Goal: Information Seeking & Learning: Learn about a topic

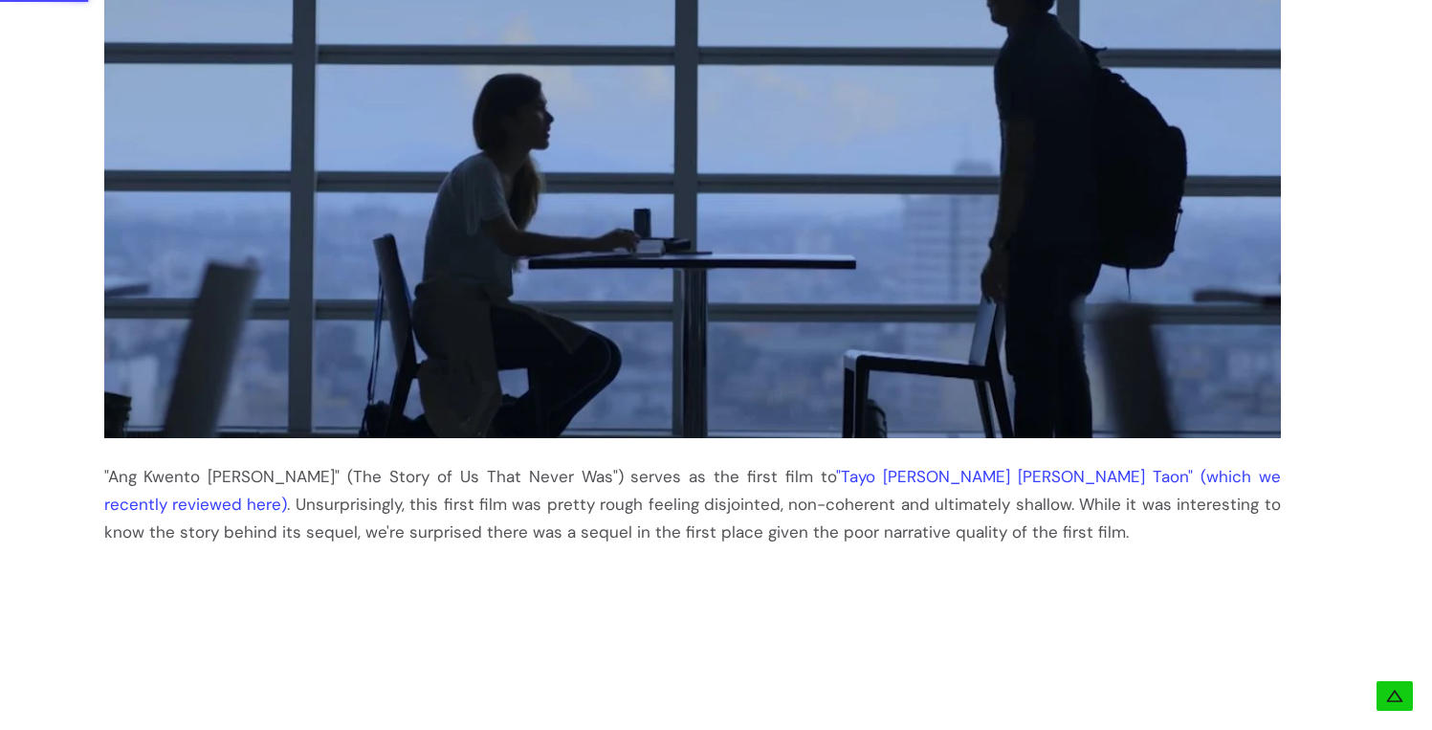
scroll to position [540, 0]
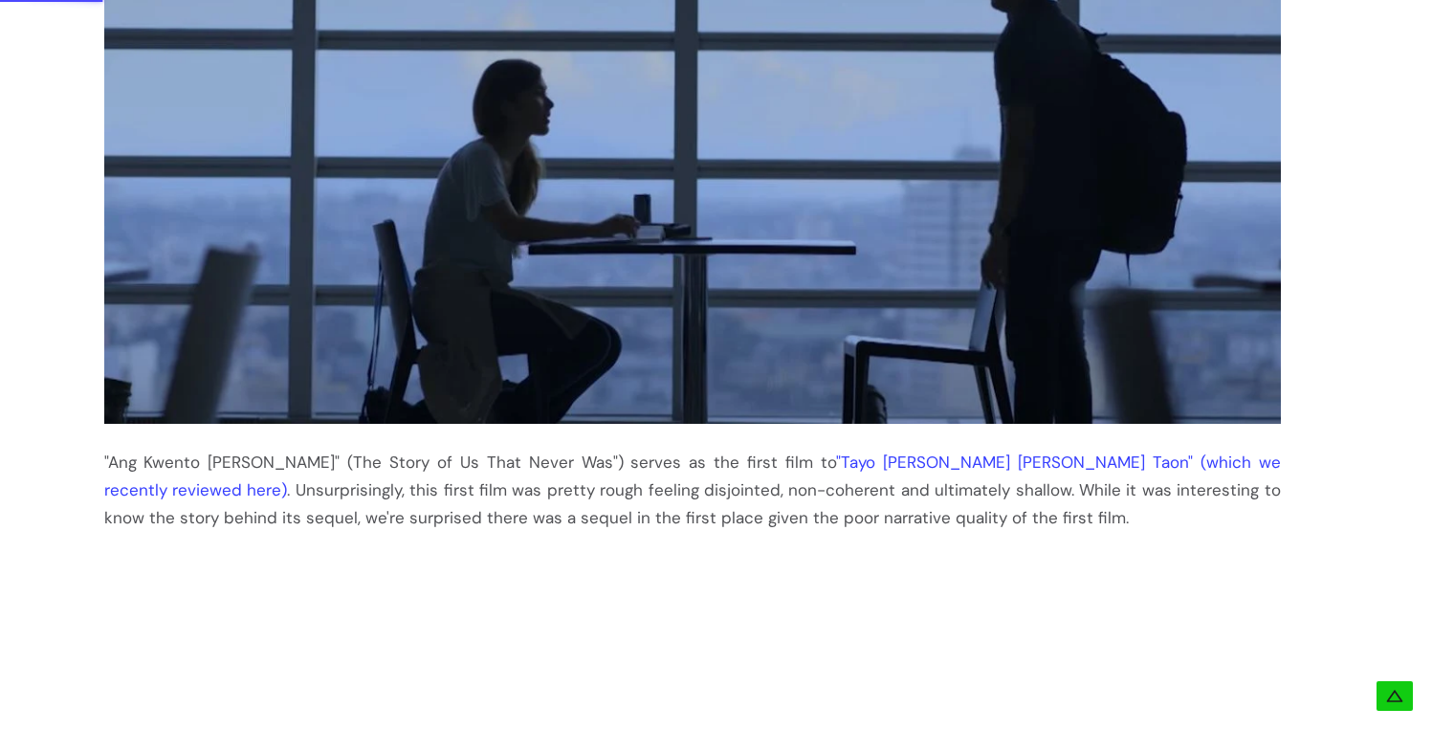
click at [843, 465] on link ""Tayo sa Huling Buwan ng Taon" (which we recently reviewed here)" at bounding box center [692, 475] width 1176 height 49
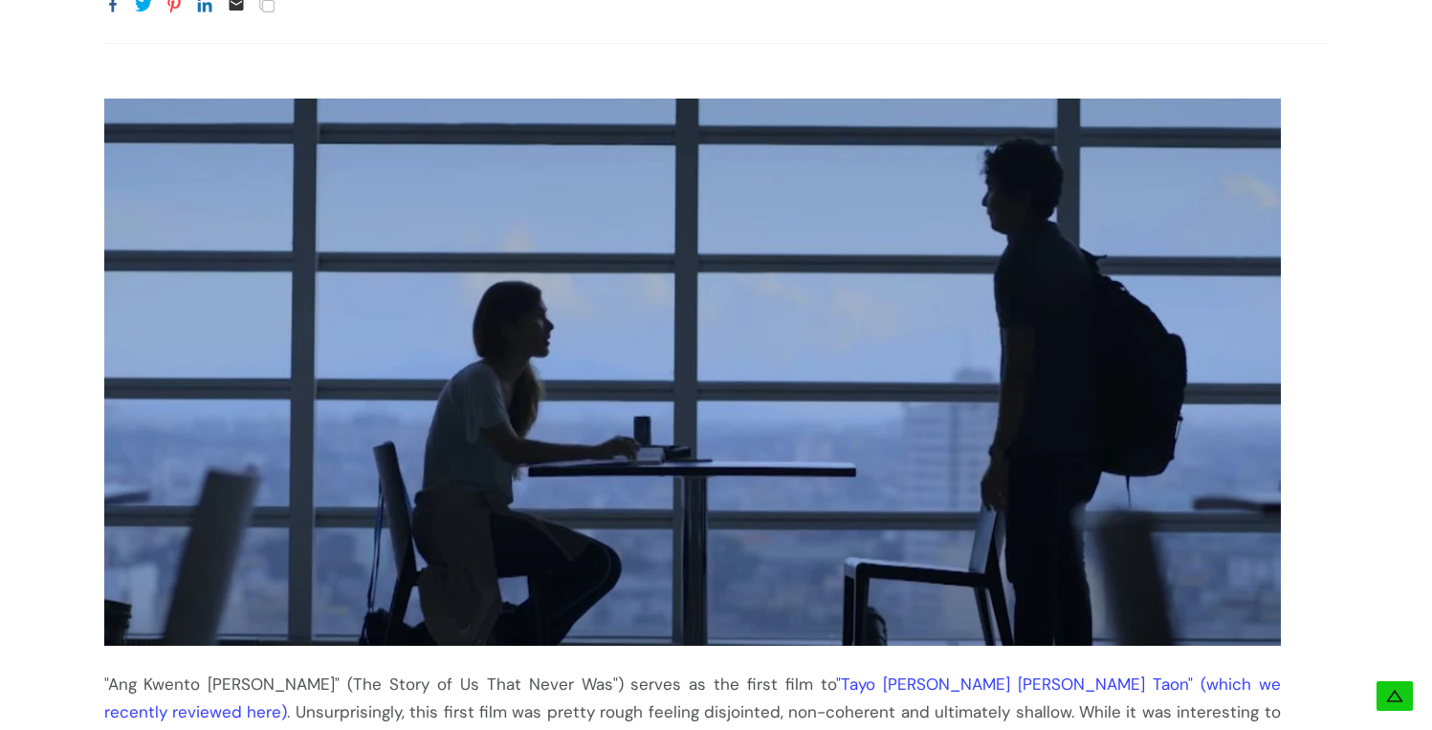
scroll to position [720, 0]
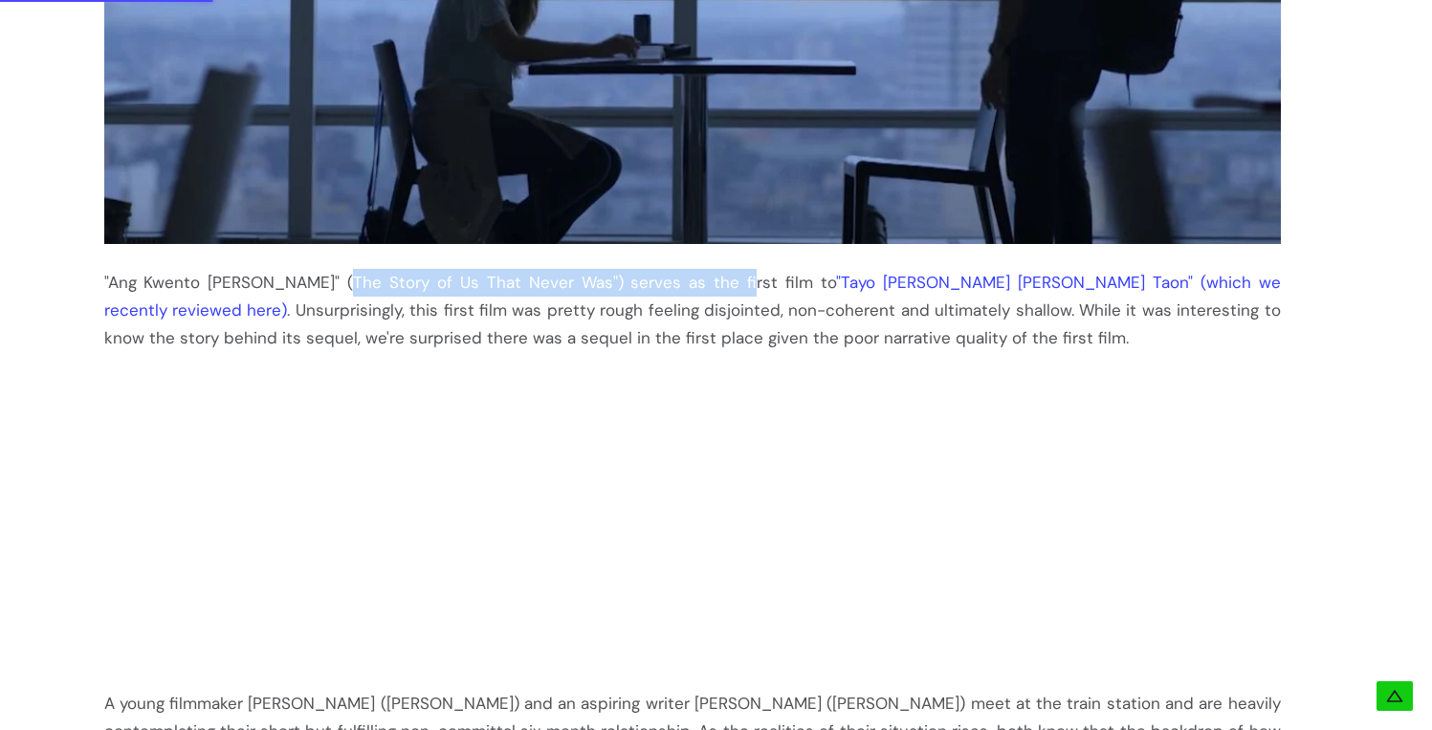
drag, startPoint x: 327, startPoint y: 278, endPoint x: 700, endPoint y: 292, distance: 373.2
click at [700, 292] on div ""Ang Kwento Nating Dalawa" (The Story of Us That Never Was") serves as the firs…" at bounding box center [692, 310] width 1176 height 83
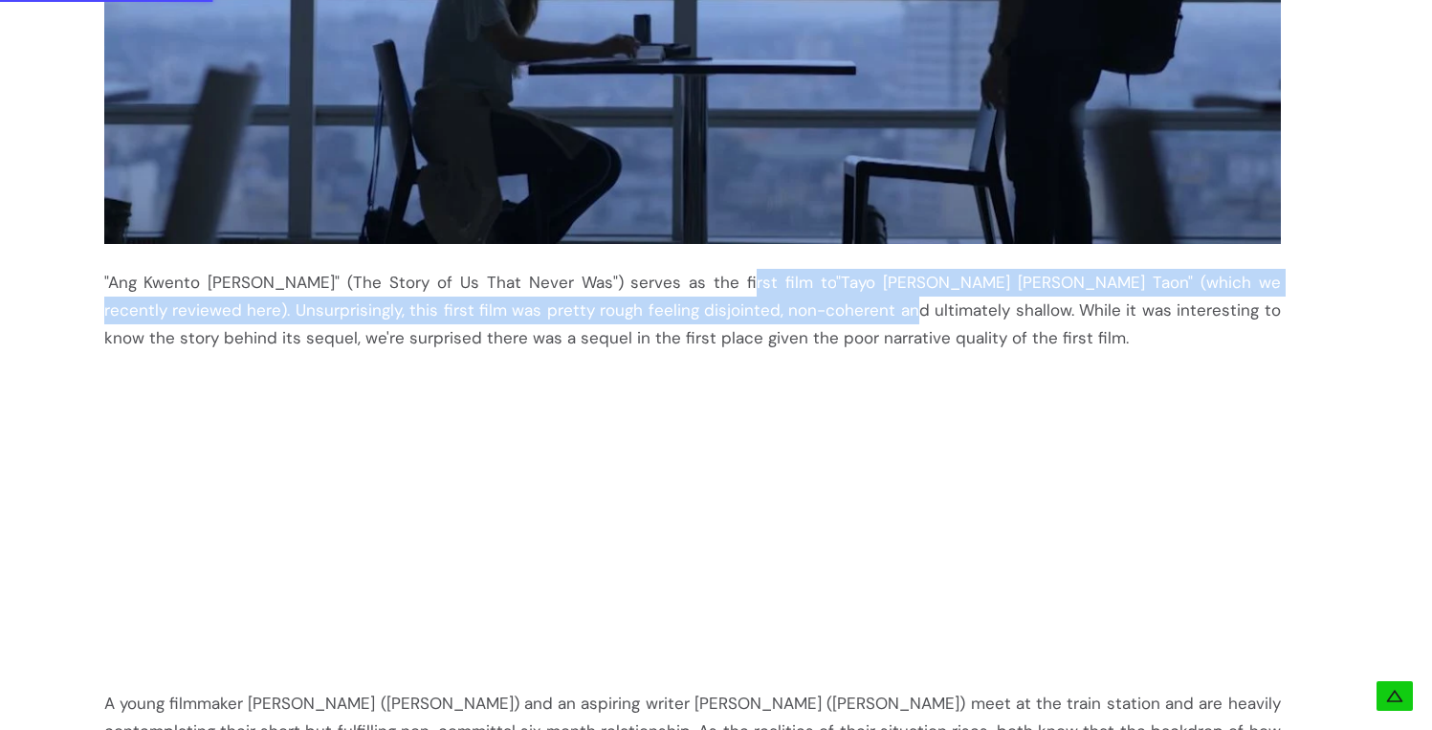
drag, startPoint x: 699, startPoint y: 288, endPoint x: 720, endPoint y: 316, distance: 34.8
click at [720, 316] on div ""Ang Kwento Nating Dalawa" (The Story of Us That Never Was") serves as the firs…" at bounding box center [692, 310] width 1176 height 83
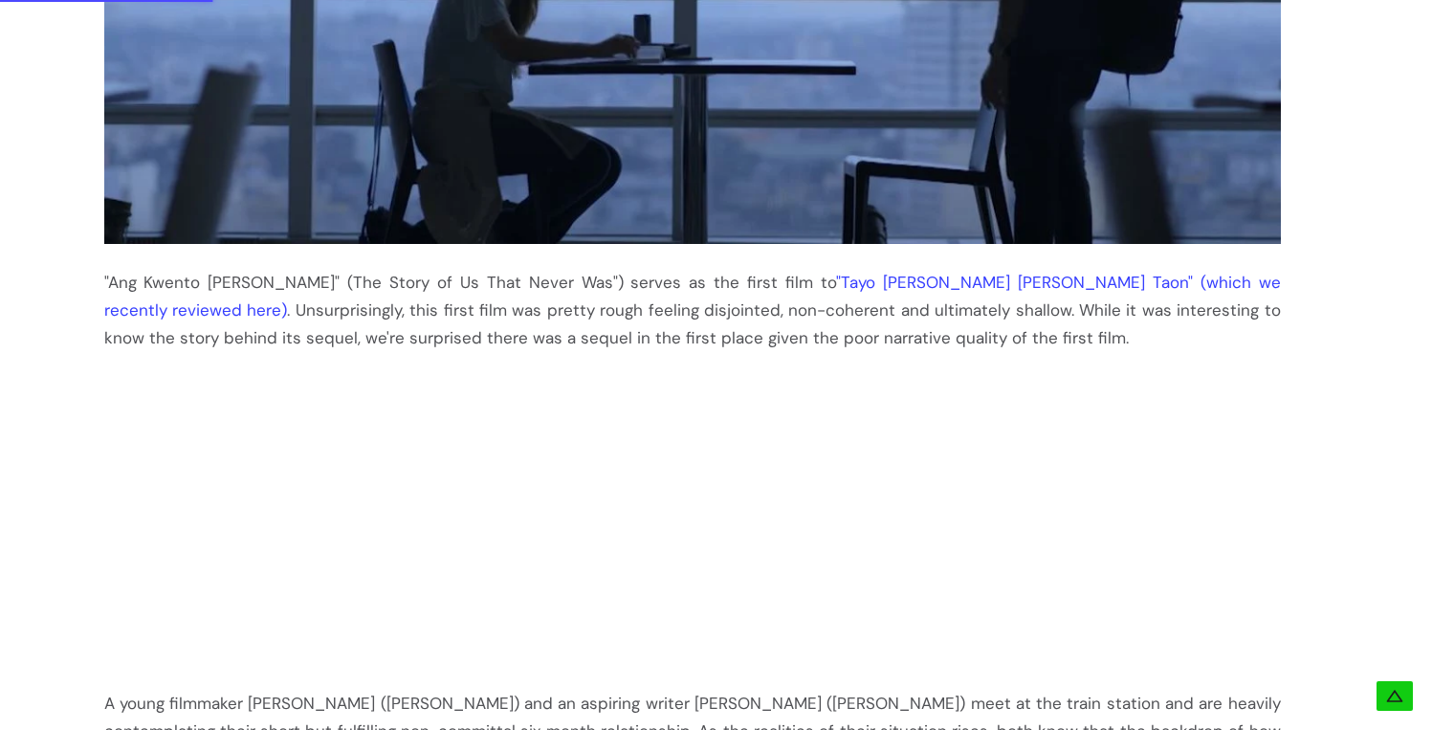
click at [719, 315] on div ""Ang Kwento Nating Dalawa" (The Story of Us That Never Was") serves as the firs…" at bounding box center [692, 310] width 1176 height 83
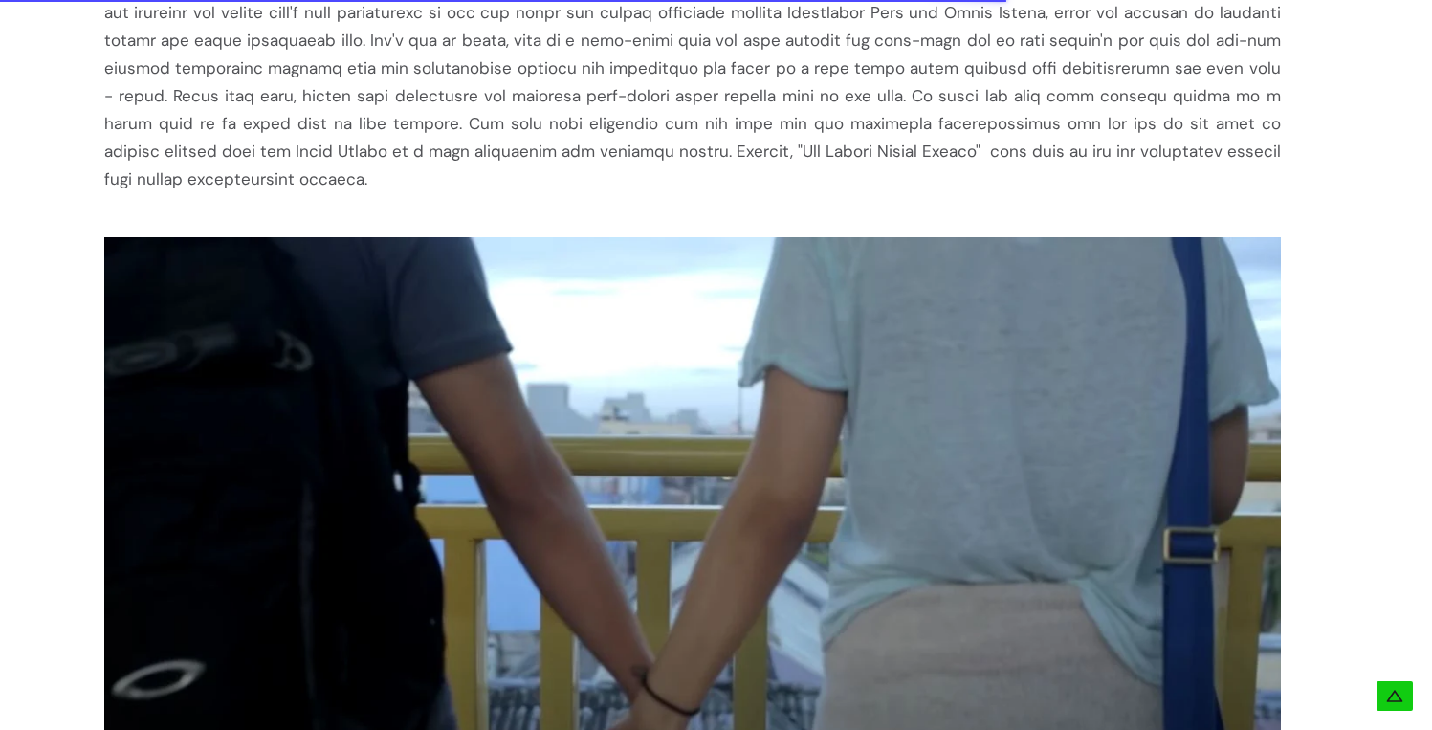
scroll to position [2012, 0]
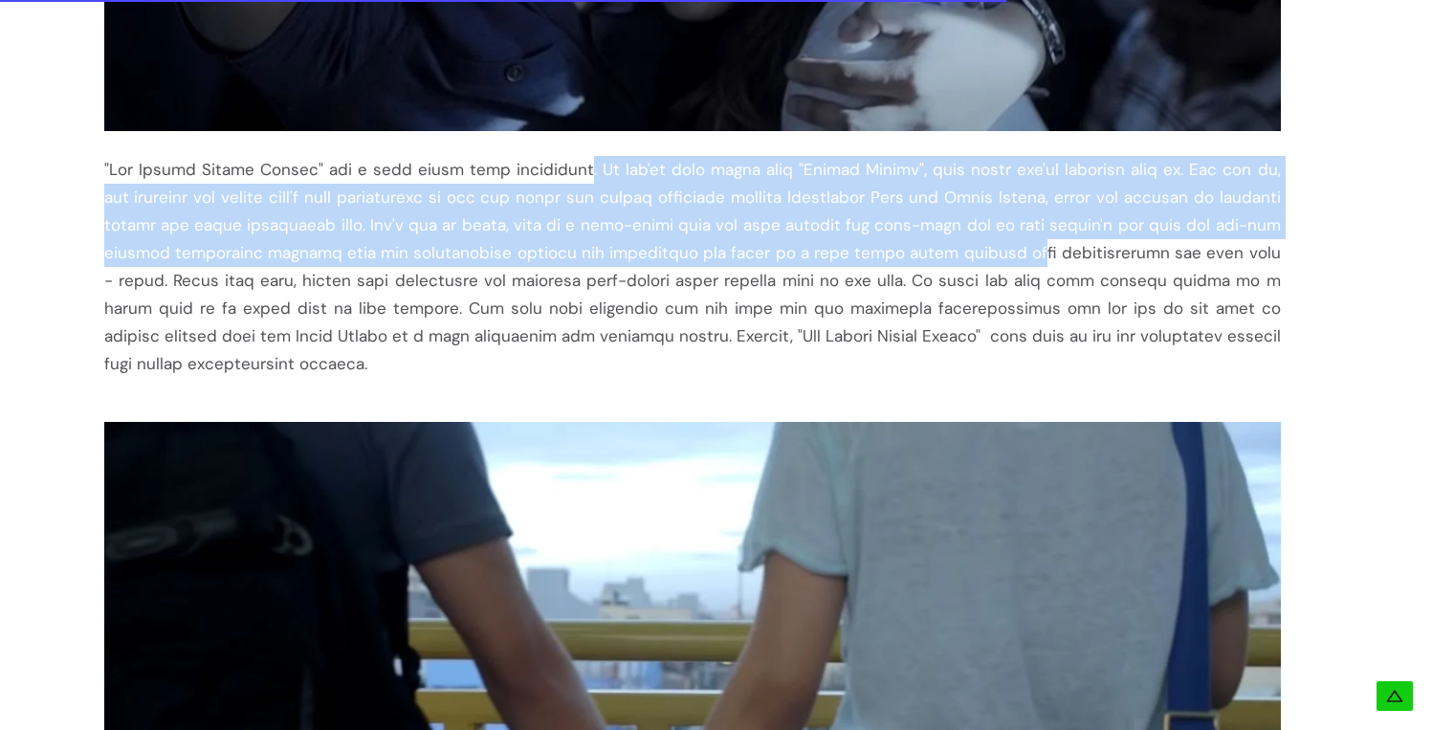
drag, startPoint x: 599, startPoint y: 181, endPoint x: 865, endPoint y: 240, distance: 273.3
click at [865, 240] on div at bounding box center [692, 267] width 1176 height 222
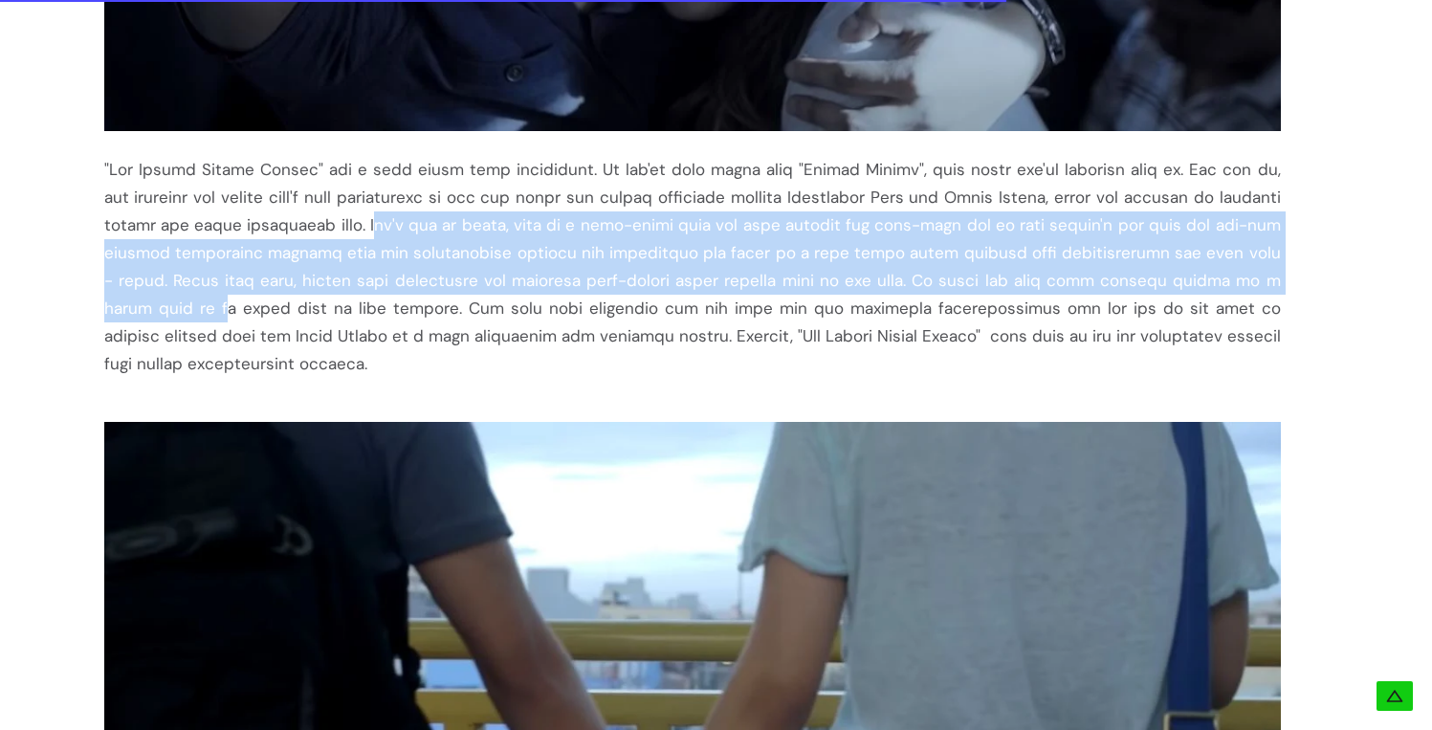
drag, startPoint x: 291, startPoint y: 225, endPoint x: 1136, endPoint y: 288, distance: 847.8
click at [1136, 288] on div at bounding box center [692, 267] width 1176 height 222
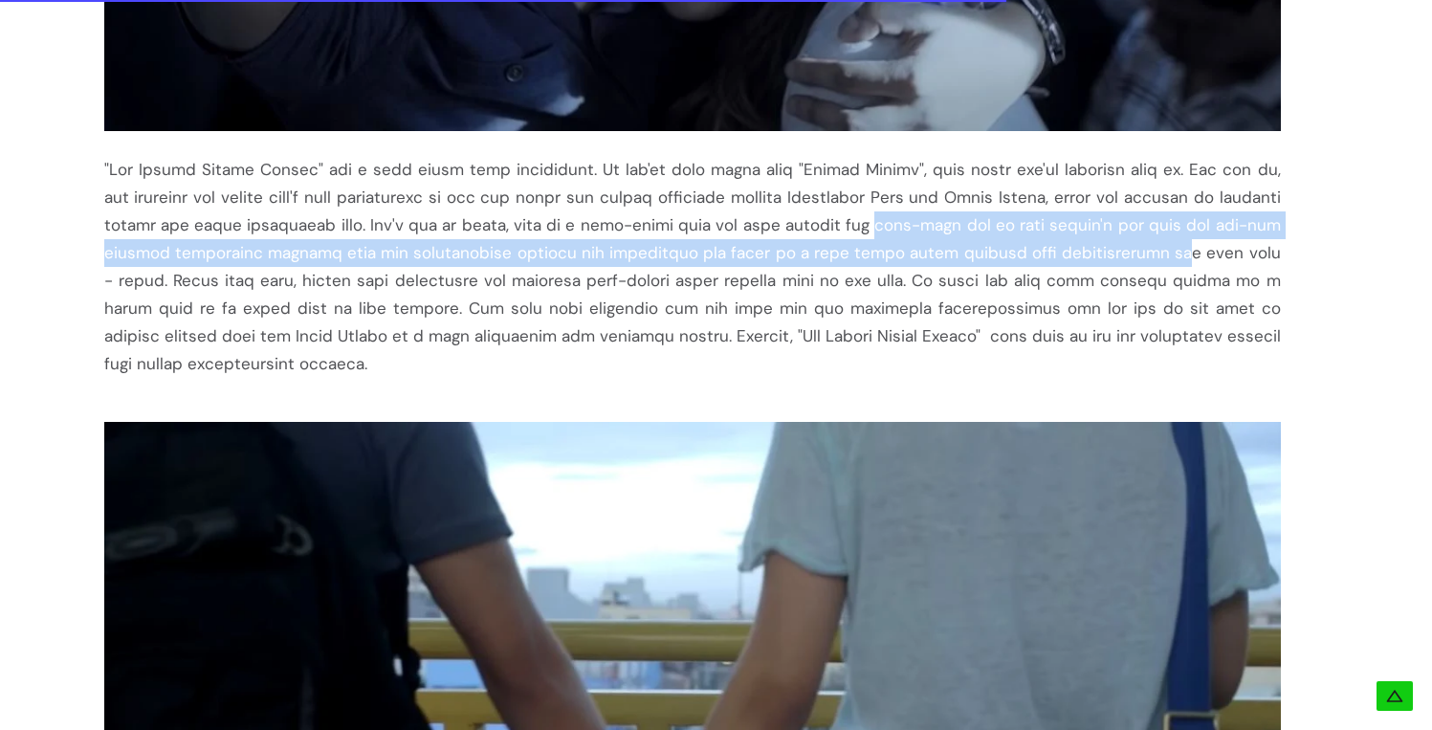
drag, startPoint x: 931, startPoint y: 238, endPoint x: 1015, endPoint y: 247, distance: 84.6
click at [1015, 247] on div at bounding box center [692, 267] width 1176 height 222
click at [1014, 247] on div at bounding box center [692, 267] width 1176 height 222
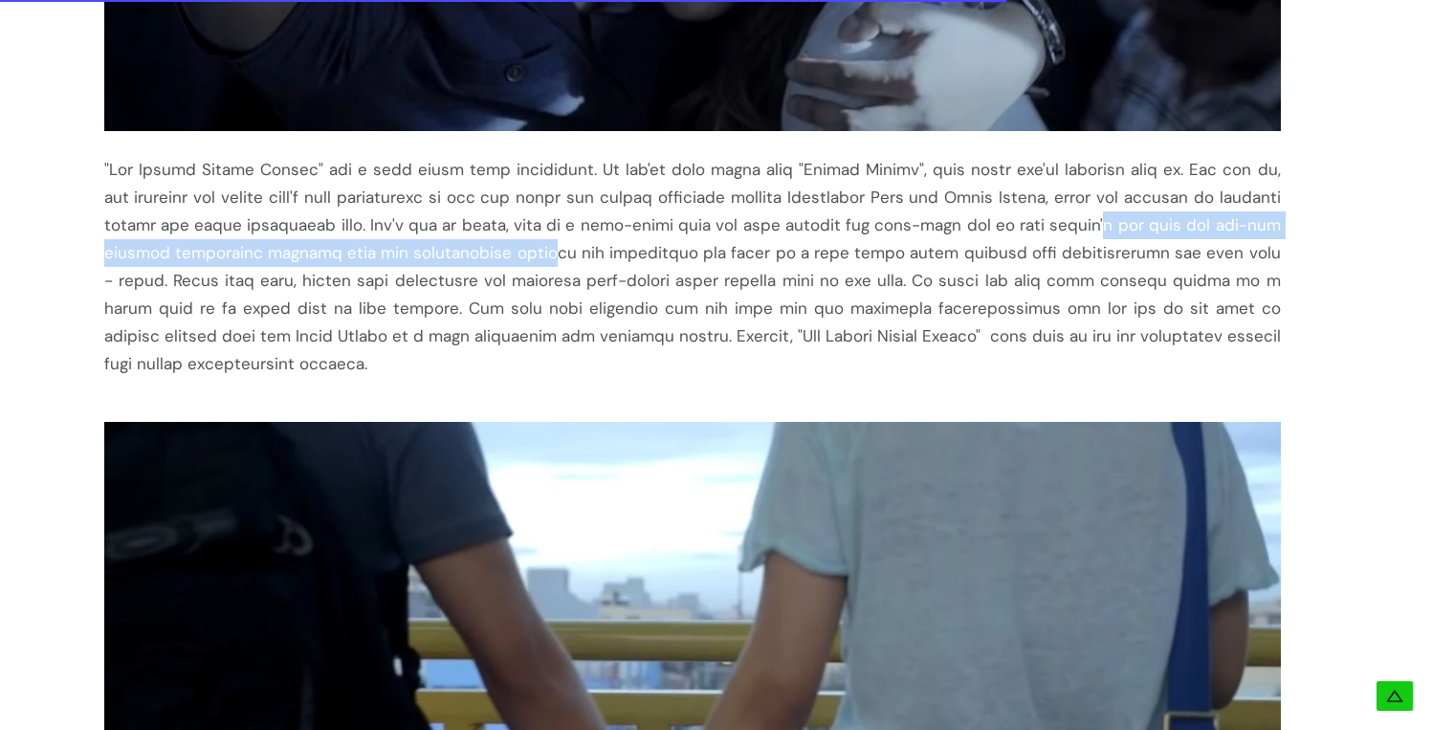
drag, startPoint x: 971, startPoint y: 224, endPoint x: 381, endPoint y: 263, distance: 591.4
click at [381, 263] on div at bounding box center [692, 267] width 1176 height 222
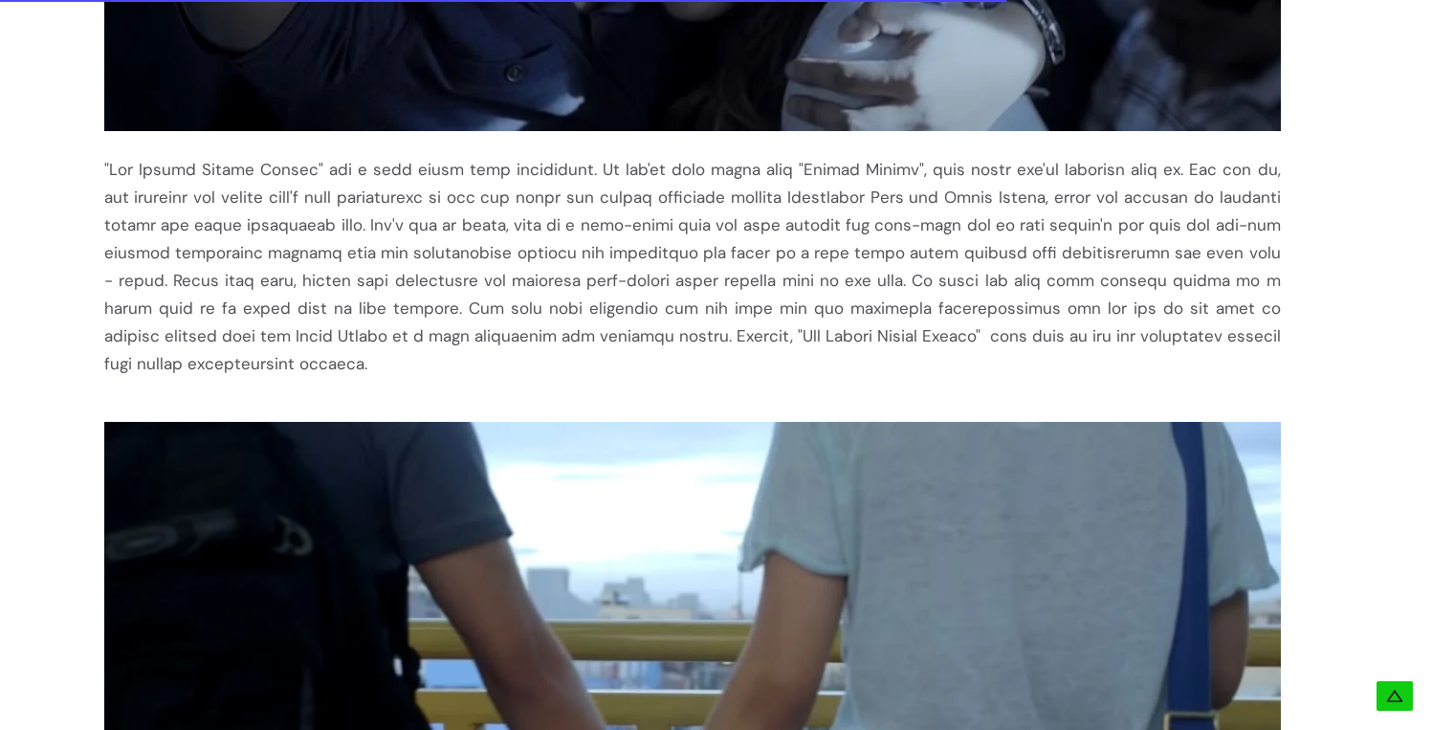
drag, startPoint x: 325, startPoint y: 252, endPoint x: 1206, endPoint y: 339, distance: 885.0
click at [1206, 339] on div at bounding box center [692, 267] width 1176 height 222
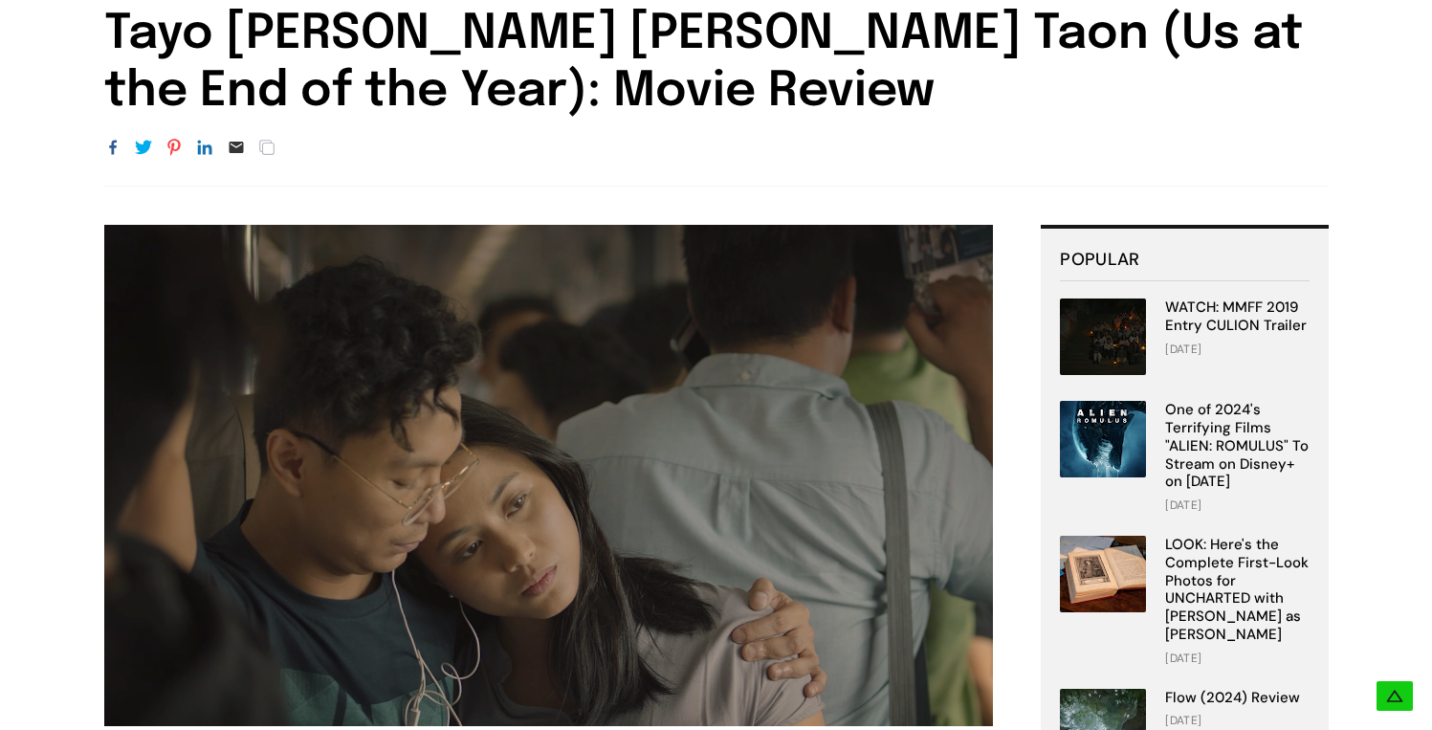
scroll to position [477, 0]
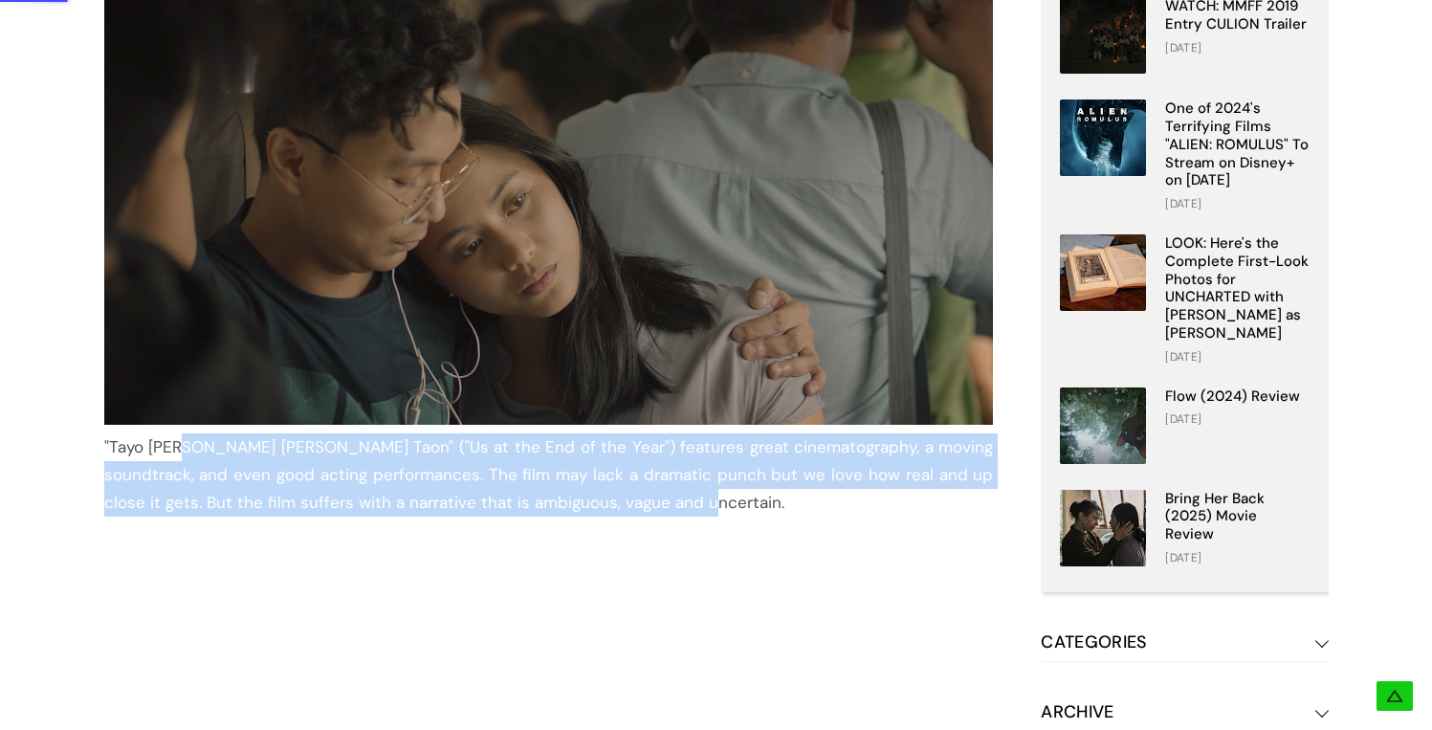
drag, startPoint x: 185, startPoint y: 447, endPoint x: 627, endPoint y: 495, distance: 445.5
click at [627, 495] on div ""Tayo [PERSON_NAME] [PERSON_NAME] Taon" ("Us at the End of the Year") features …" at bounding box center [548, 474] width 889 height 83
drag, startPoint x: 625, startPoint y: 497, endPoint x: 110, endPoint y: 443, distance: 518.3
click at [110, 443] on div ""Tayo [PERSON_NAME] [PERSON_NAME] Taon" ("Us at the End of the Year") features …" at bounding box center [548, 474] width 889 height 83
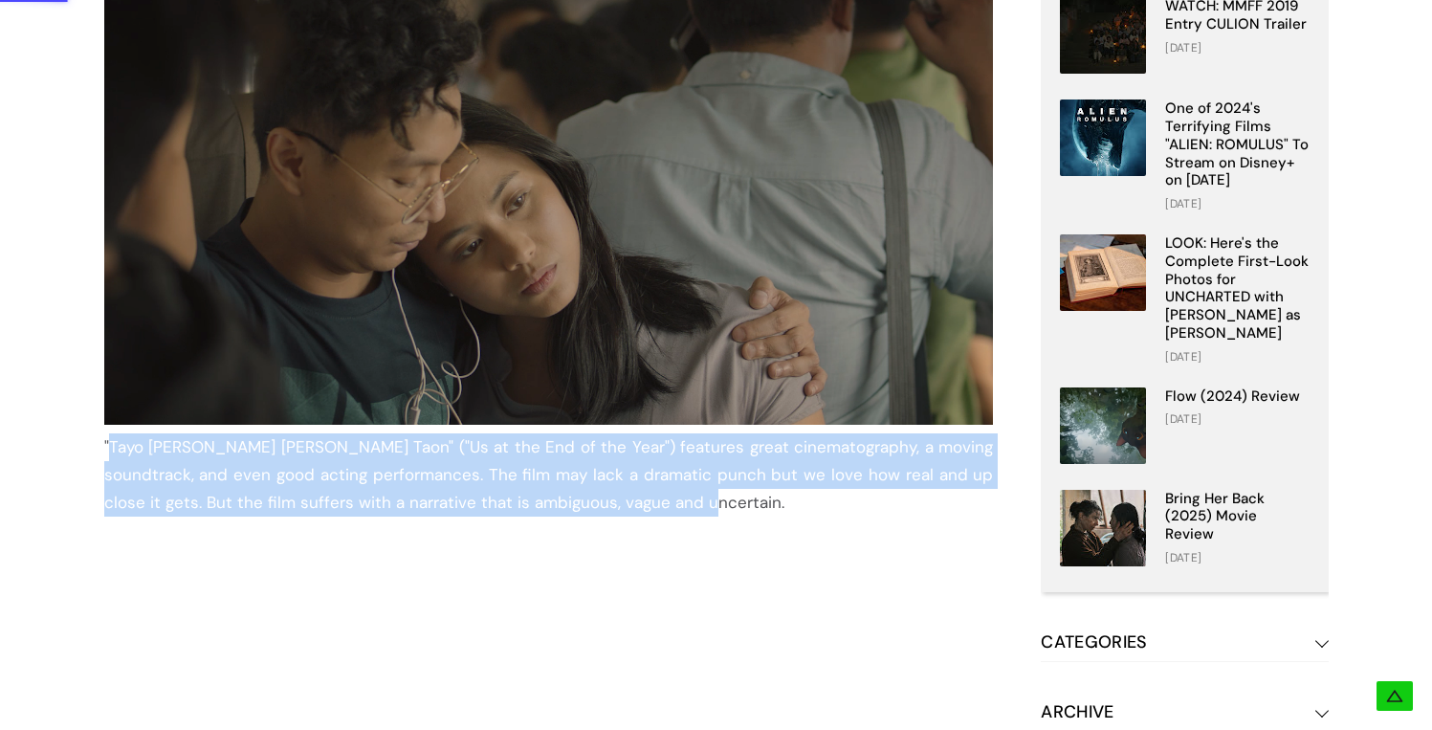
click at [146, 466] on div ""Tayo [PERSON_NAME] [PERSON_NAME] Taon" ("Us at the End of the Year") features …" at bounding box center [548, 474] width 889 height 83
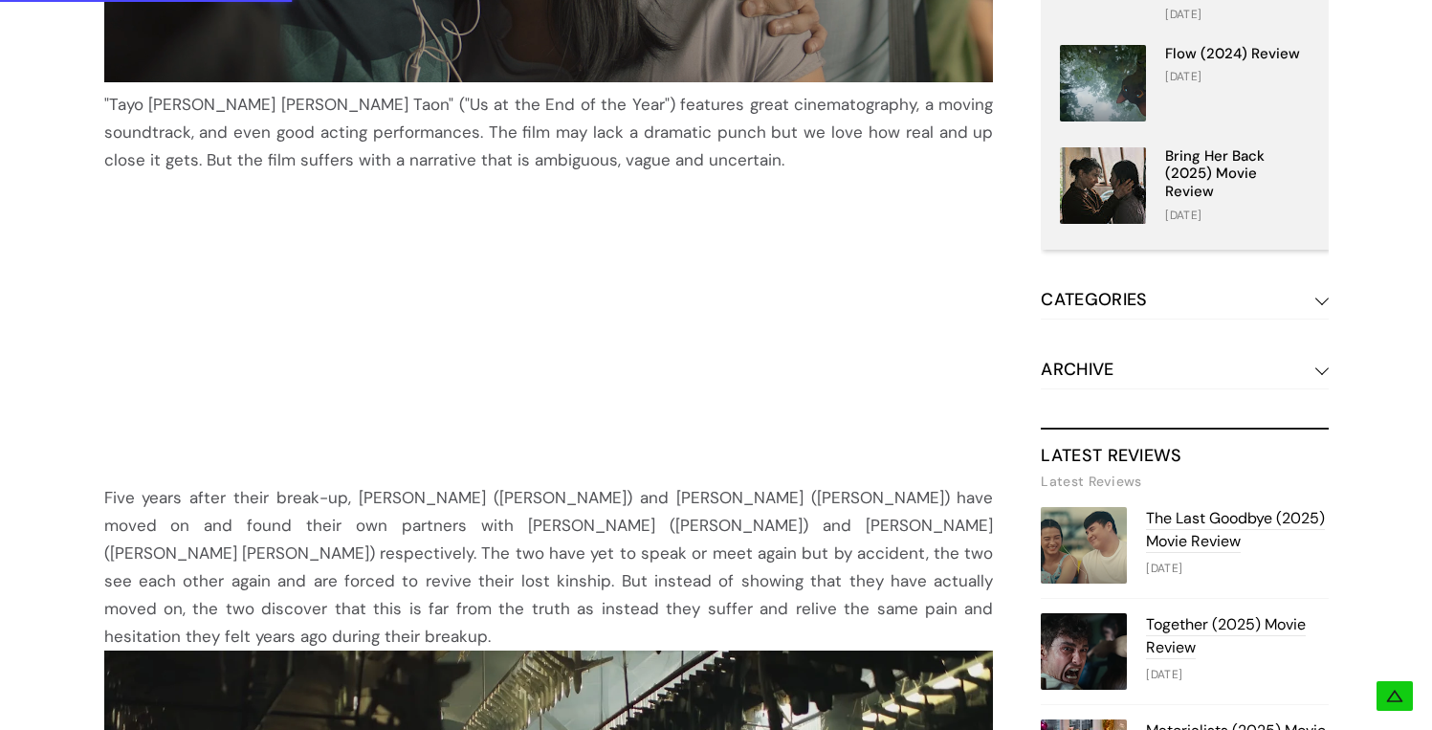
scroll to position [823, 0]
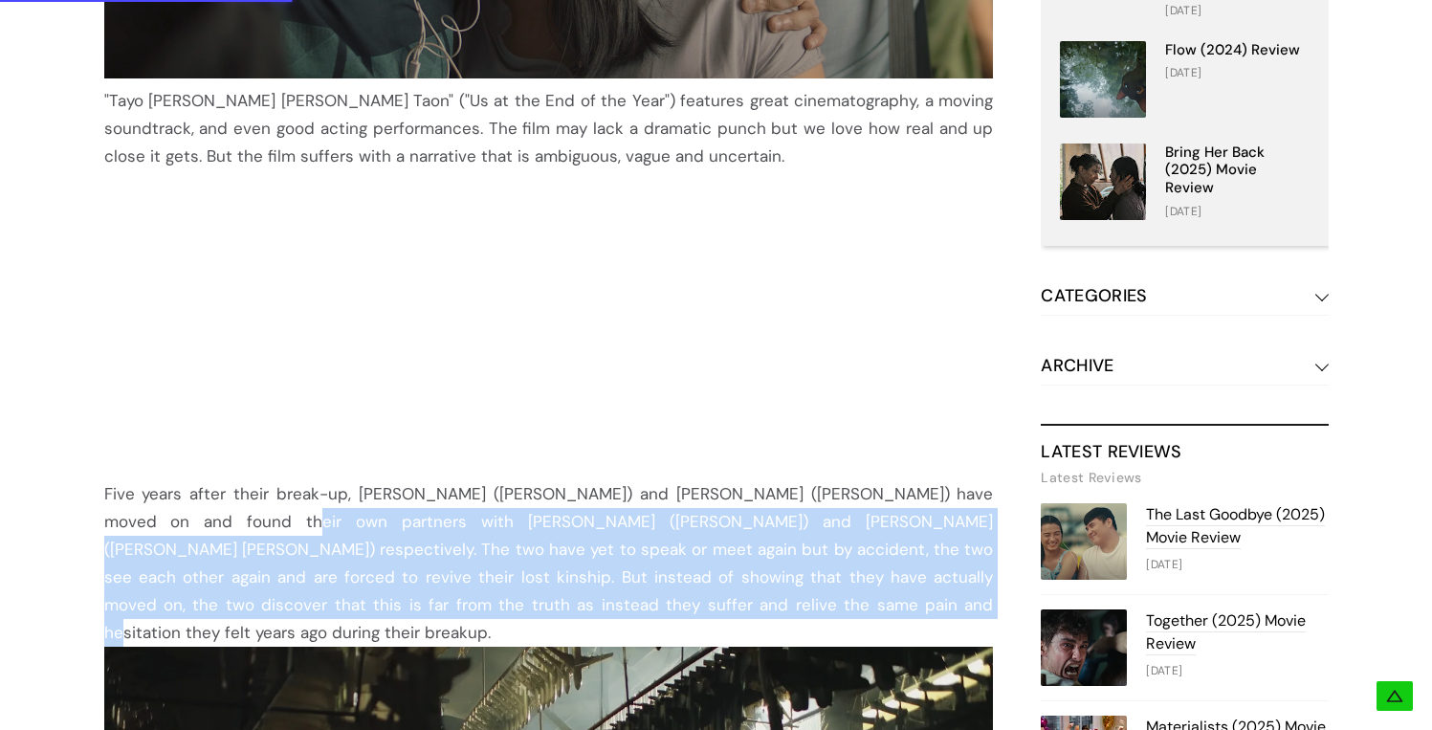
drag, startPoint x: 202, startPoint y: 515, endPoint x: 586, endPoint y: 598, distance: 393.1
click at [586, 598] on div "Five years after their break-up, [PERSON_NAME] ([PERSON_NAME]) and [PERSON_NAME…" at bounding box center [548, 563] width 889 height 166
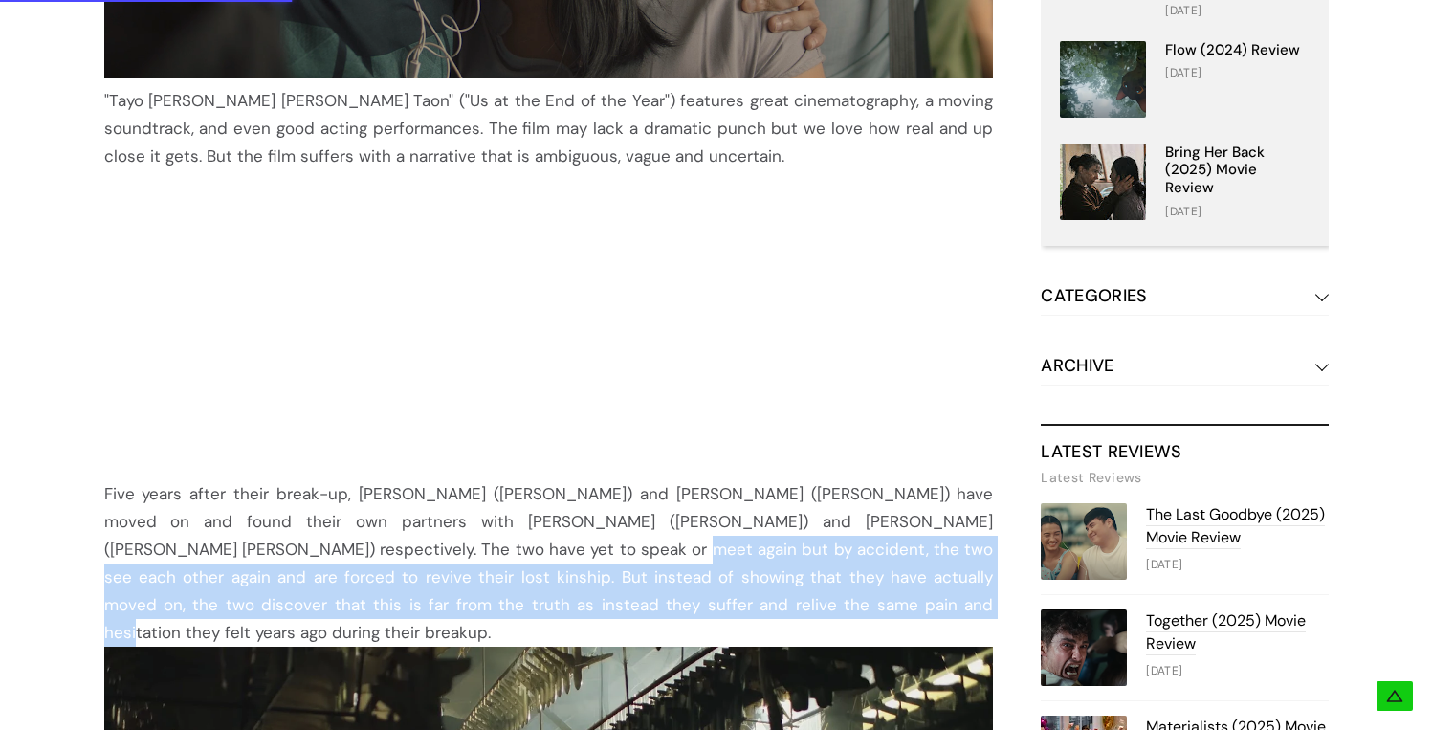
drag, startPoint x: 442, startPoint y: 555, endPoint x: 628, endPoint y: 601, distance: 192.1
click at [628, 601] on div "Five years after their break-up, [PERSON_NAME] ([PERSON_NAME]) and [PERSON_NAME…" at bounding box center [548, 563] width 889 height 166
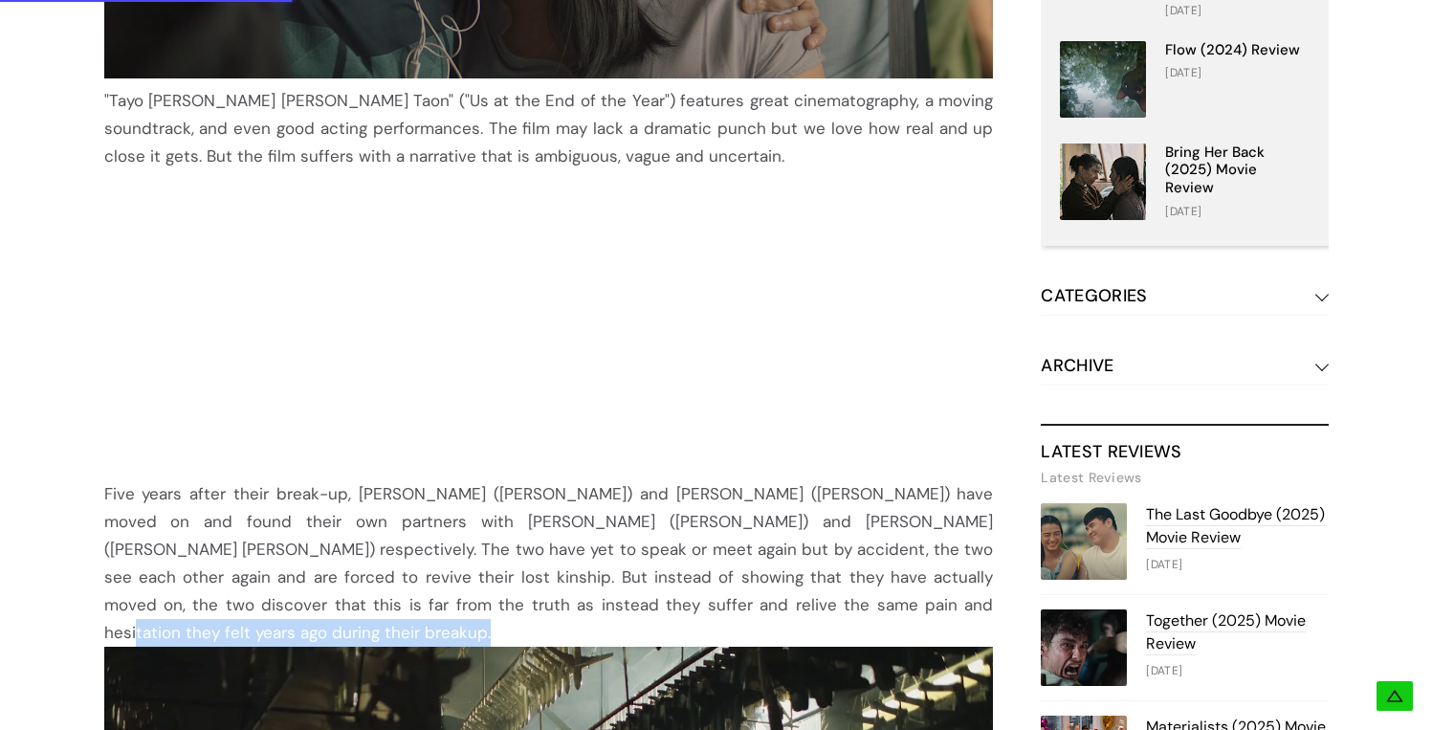
drag, startPoint x: 628, startPoint y: 601, endPoint x: 650, endPoint y: 602, distance: 22.1
click at [650, 602] on div "Five years after their break-up, [PERSON_NAME] ([PERSON_NAME]) and [PERSON_NAME…" at bounding box center [548, 563] width 889 height 166
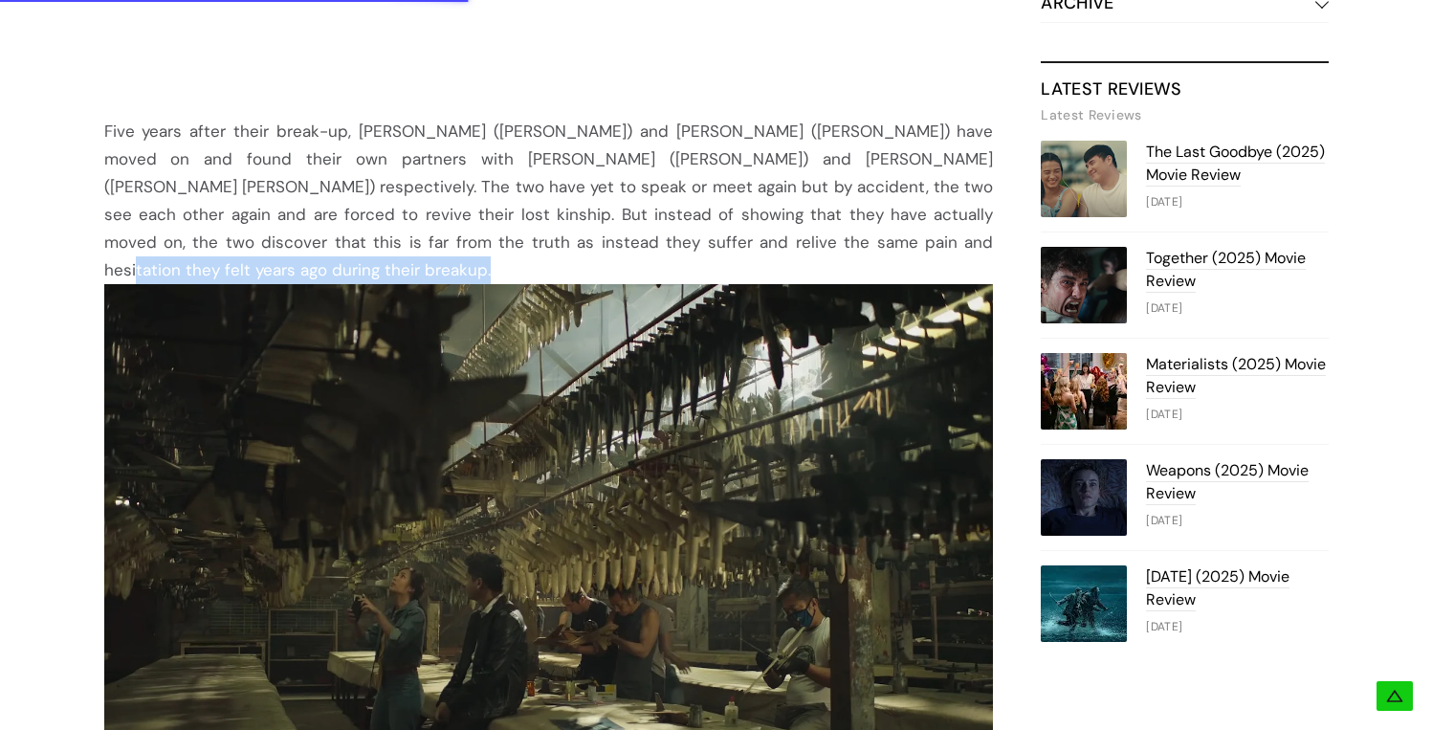
scroll to position [1449, 0]
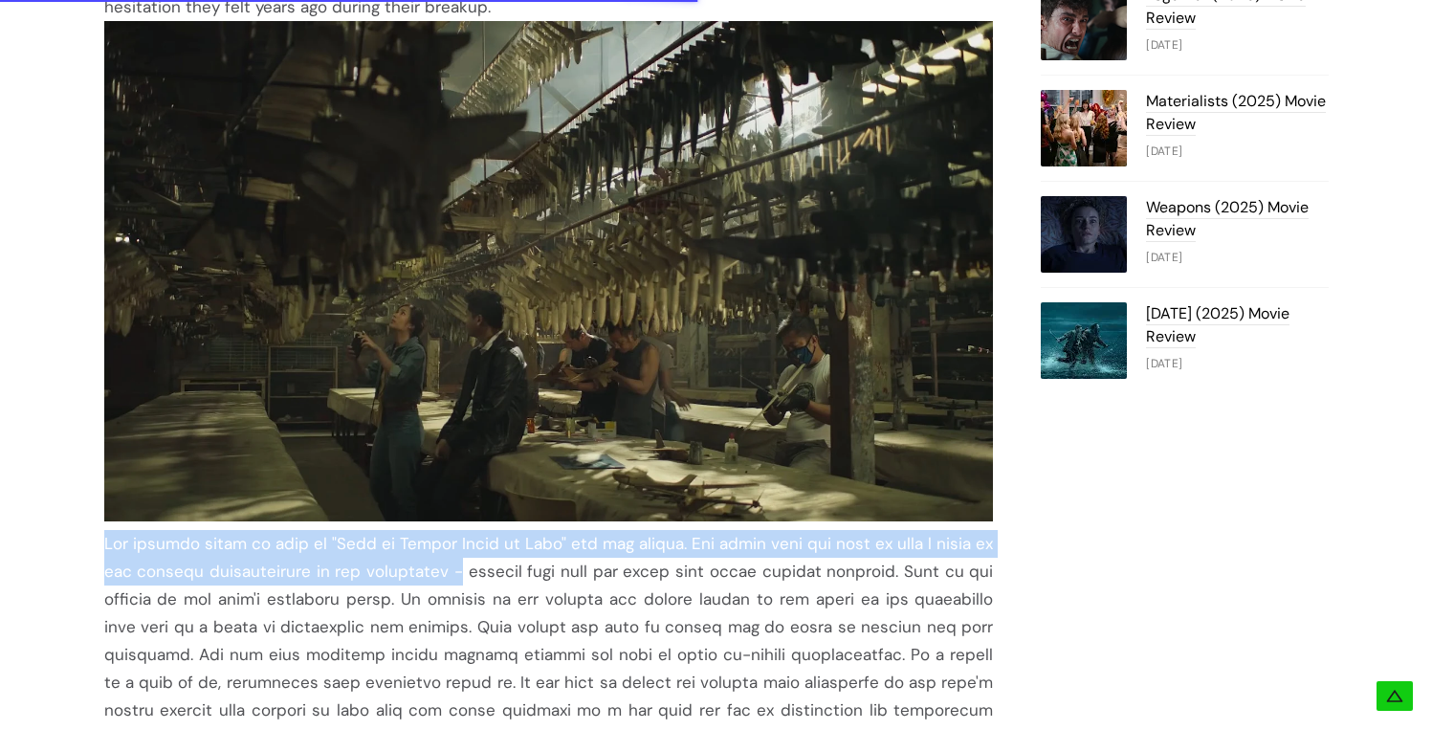
drag, startPoint x: 99, startPoint y: 519, endPoint x: 454, endPoint y: 545, distance: 355.7
click at [454, 545] on div ""Tayo [PERSON_NAME] [PERSON_NAME] Taon" ("Us at the End of the Year") features …" at bounding box center [716, 539] width 1339 height 3175
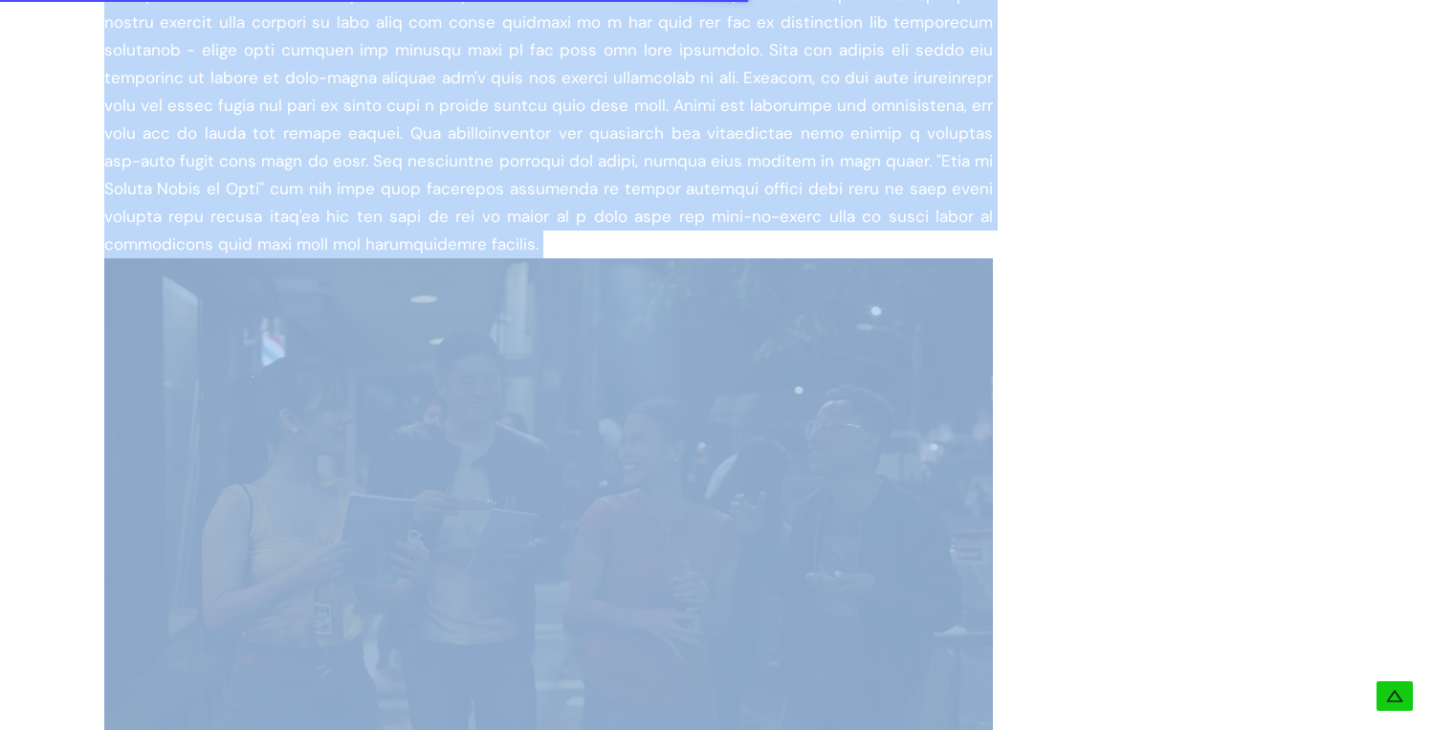
scroll to position [2140, 0]
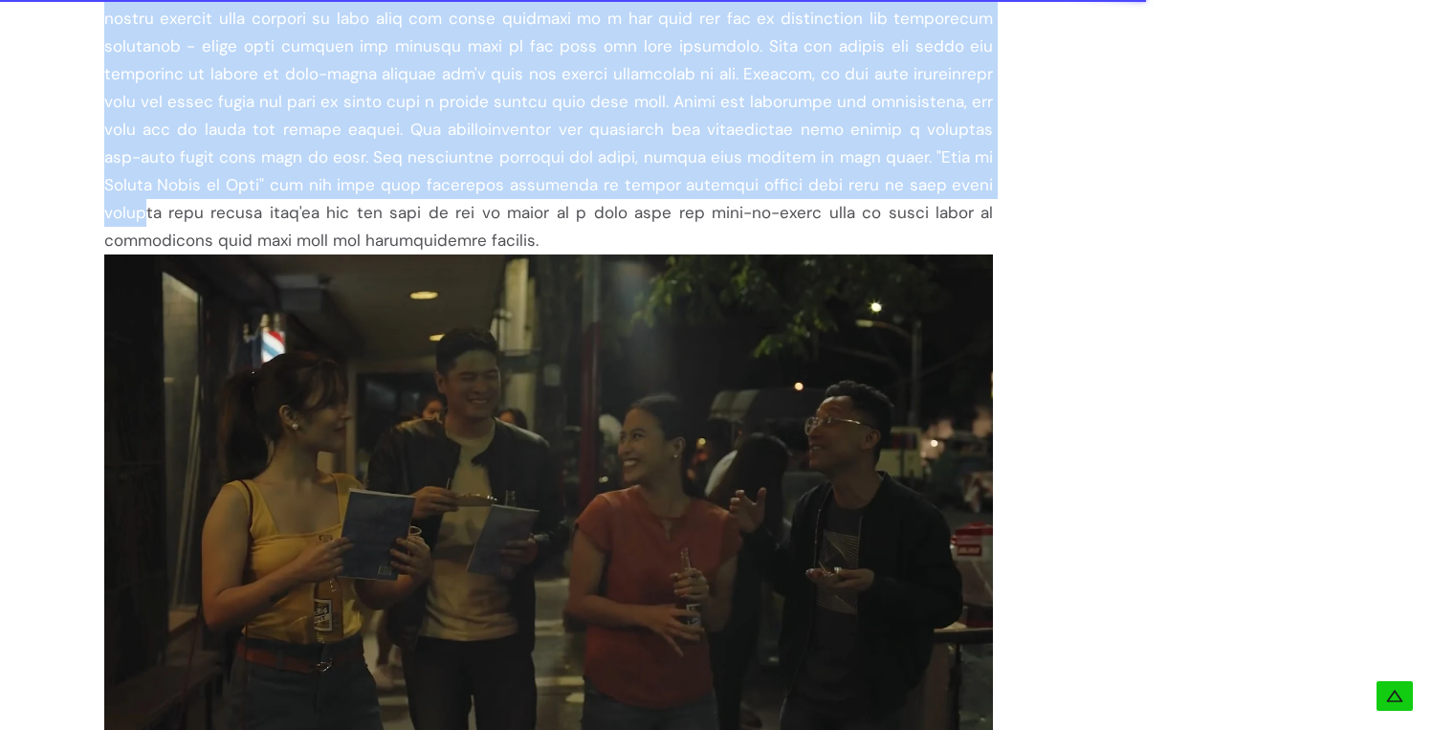
drag, startPoint x: 404, startPoint y: 556, endPoint x: 693, endPoint y: 157, distance: 493.0
click at [697, 165] on div at bounding box center [548, 46] width 889 height 416
click at [692, 153] on div at bounding box center [548, 46] width 889 height 416
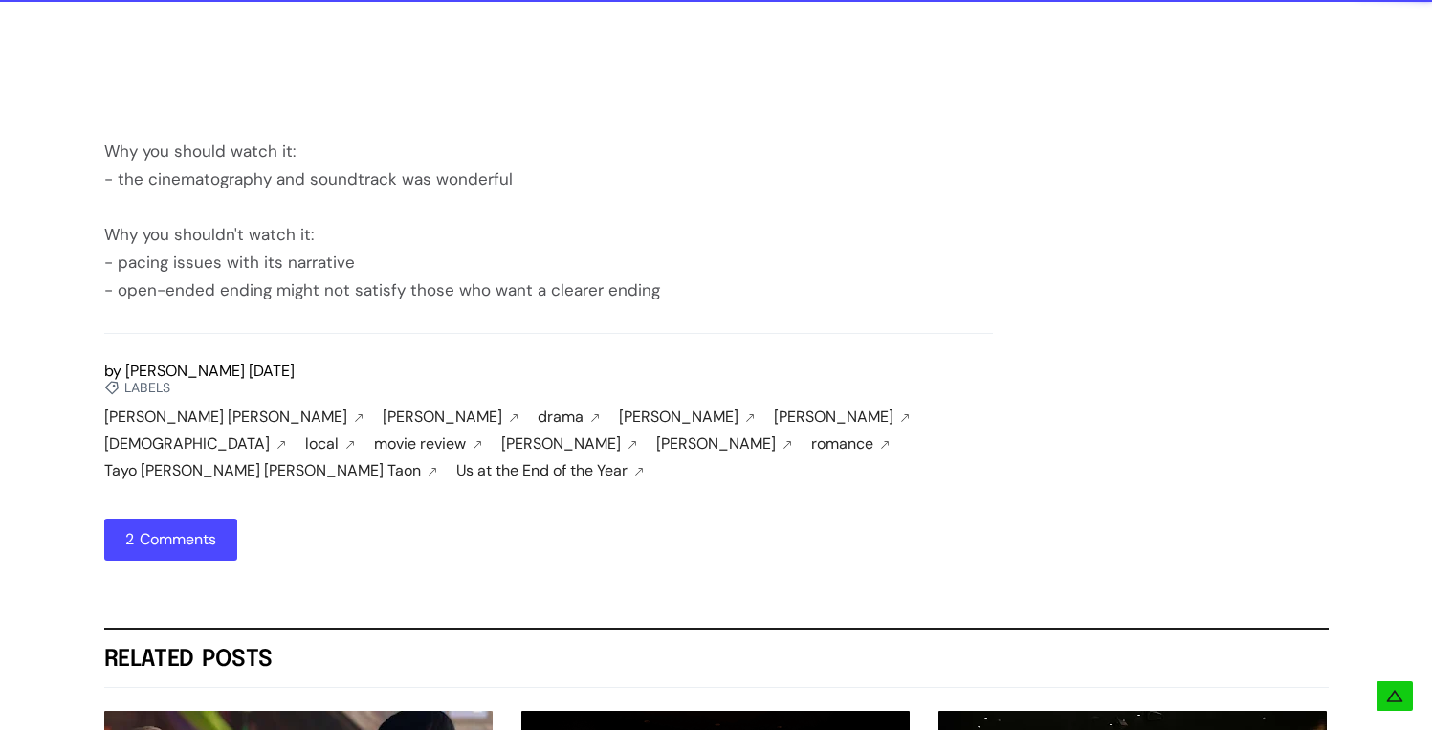
scroll to position [2986, 0]
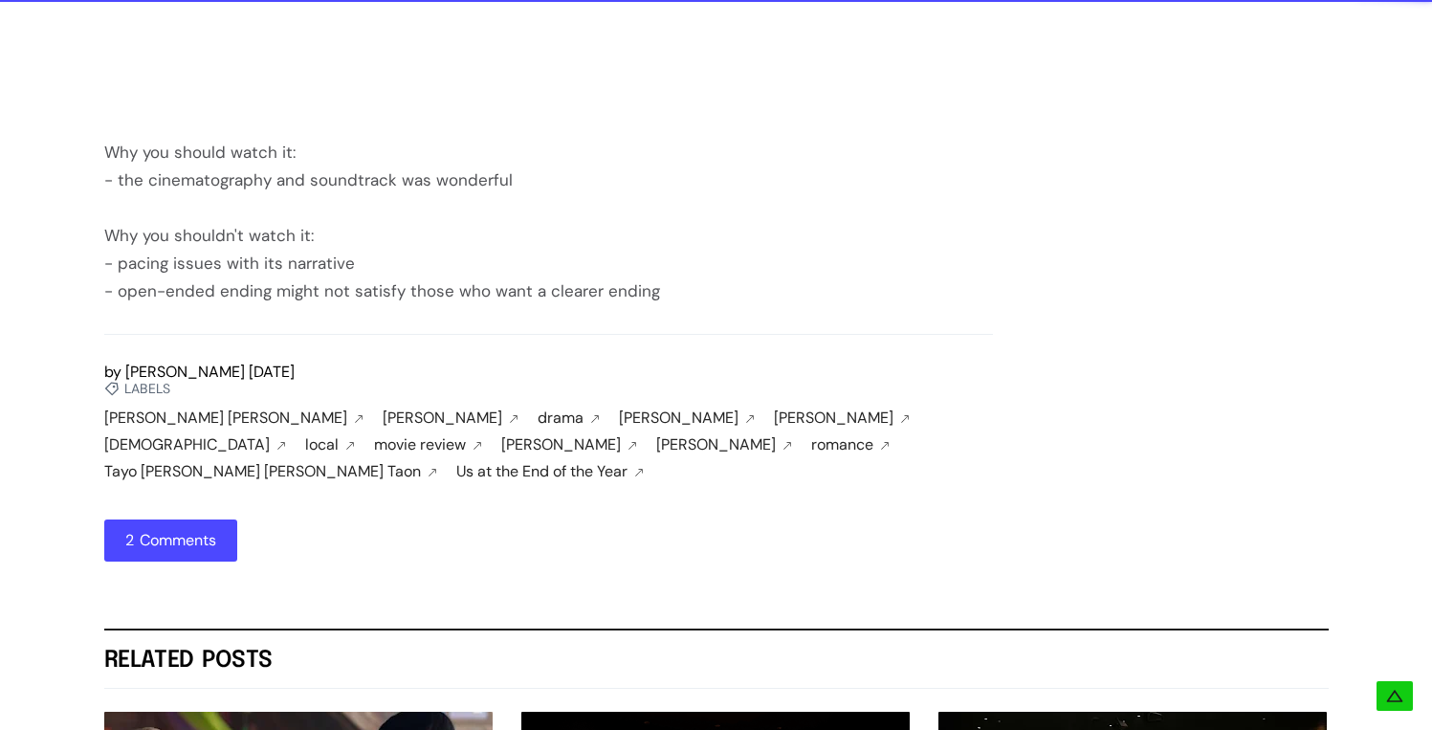
drag, startPoint x: 225, startPoint y: 235, endPoint x: 658, endPoint y: 267, distance: 434.4
drag, startPoint x: 651, startPoint y: 266, endPoint x: 357, endPoint y: 251, distance: 295.0
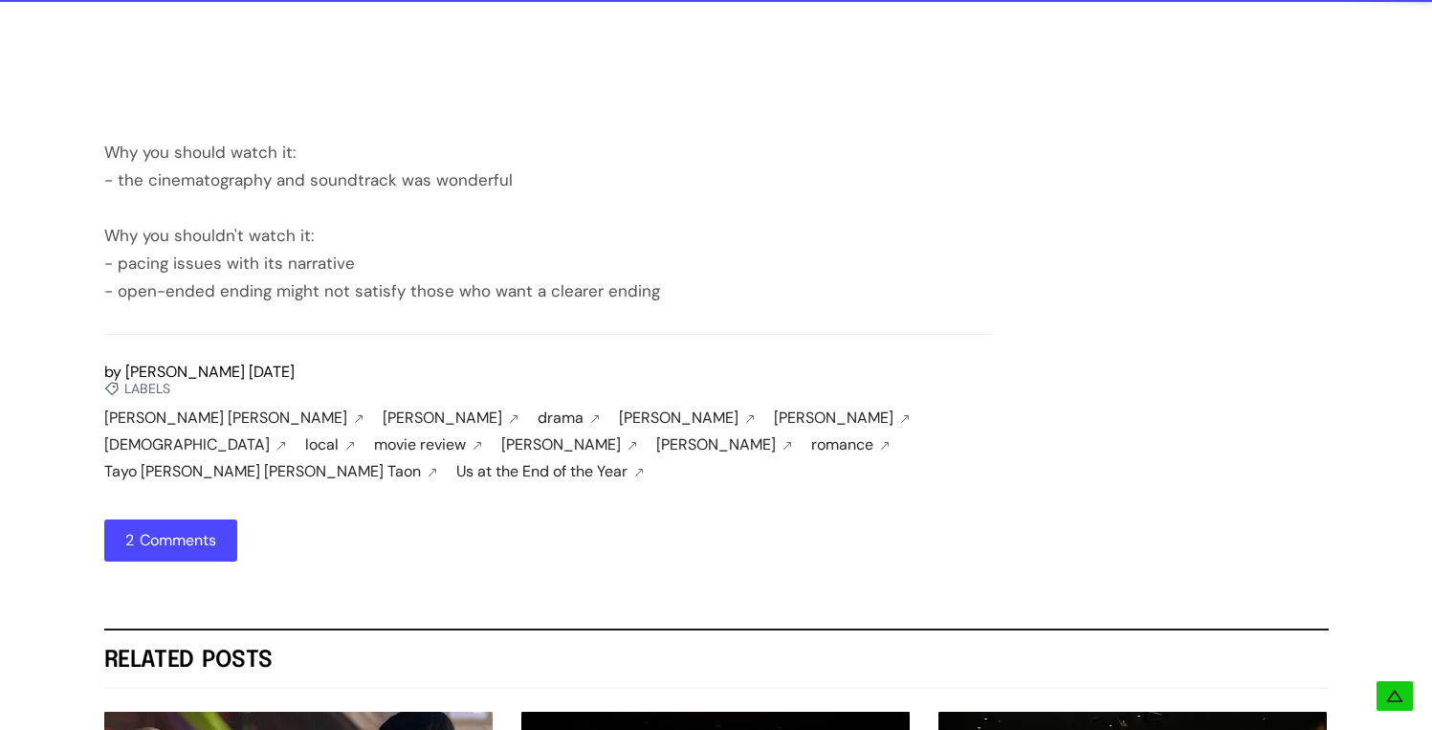
drag, startPoint x: 357, startPoint y: 251, endPoint x: 341, endPoint y: 251, distance: 15.3
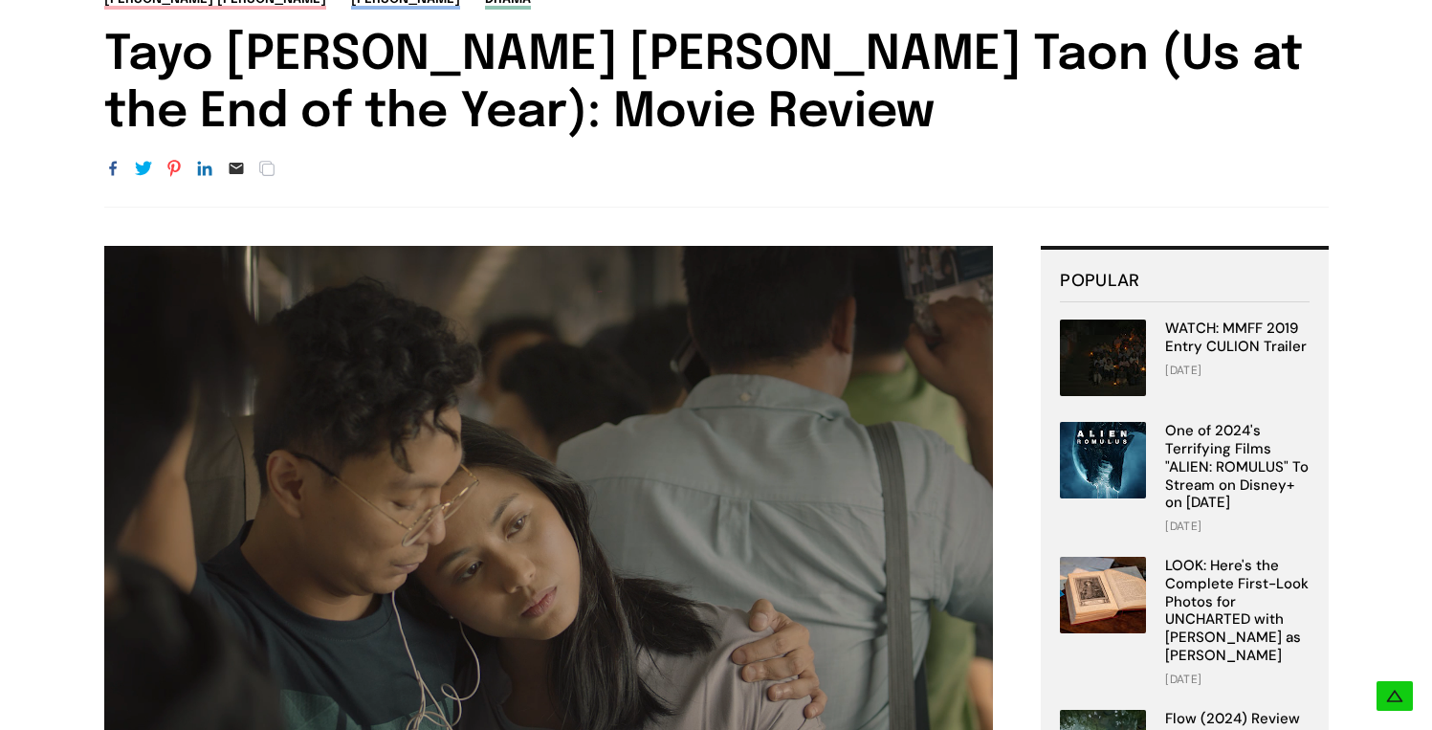
scroll to position [0, 0]
